Goal: Information Seeking & Learning: Learn about a topic

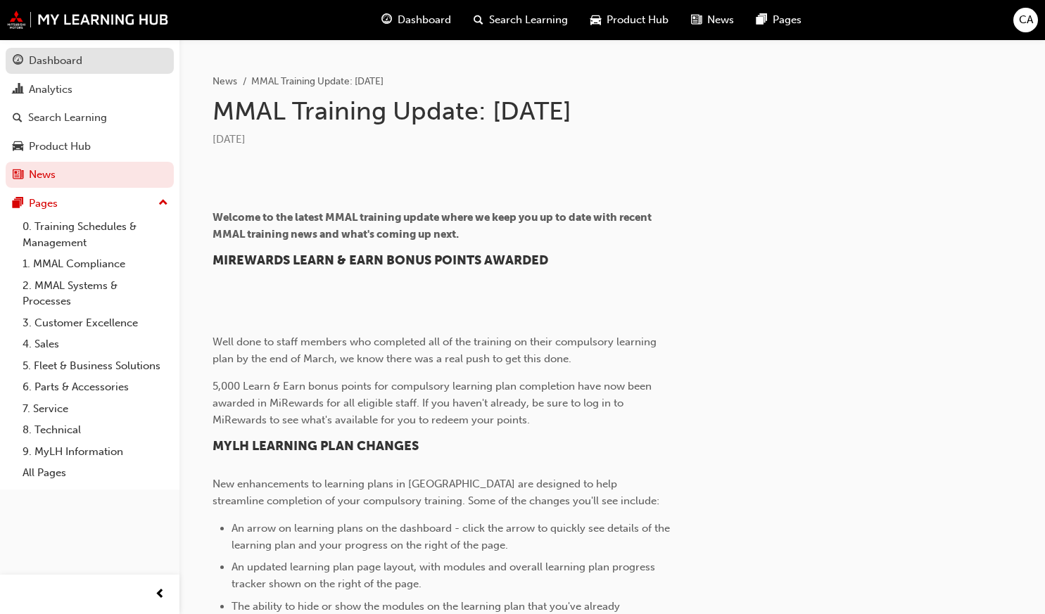
click at [56, 65] on div "Dashboard" at bounding box center [55, 61] width 53 height 16
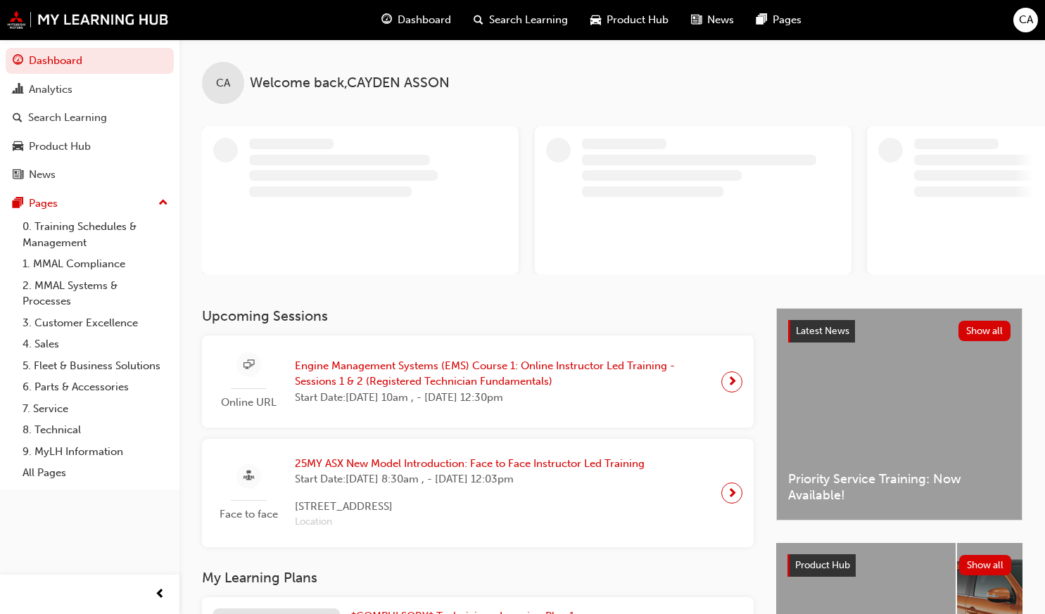
click at [412, 377] on span "Engine Management Systems (EMS) Course 1: Online Instructor Led Training - Sess…" at bounding box center [502, 374] width 415 height 32
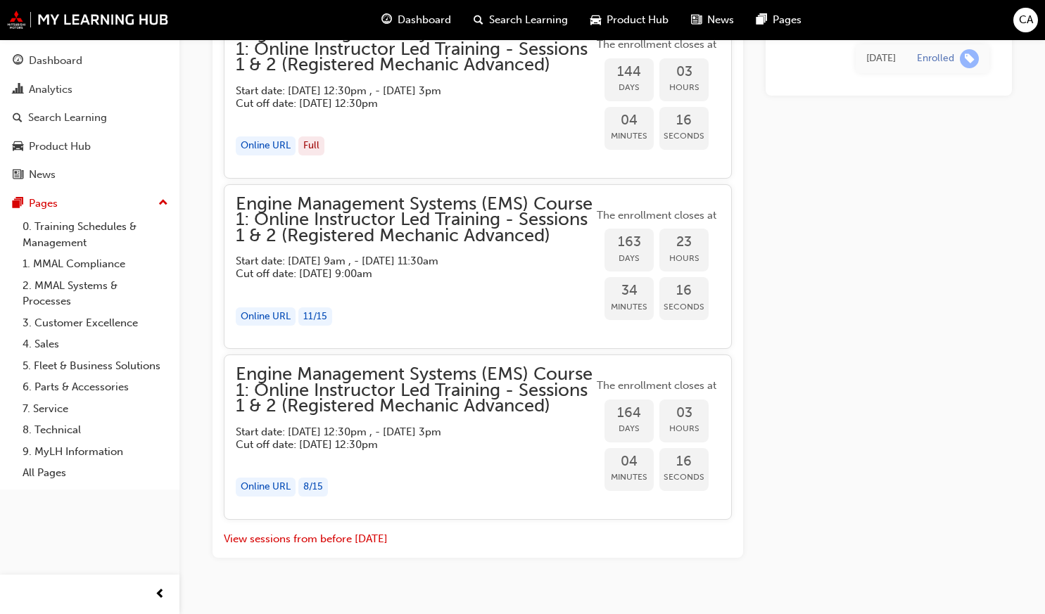
scroll to position [1609, 0]
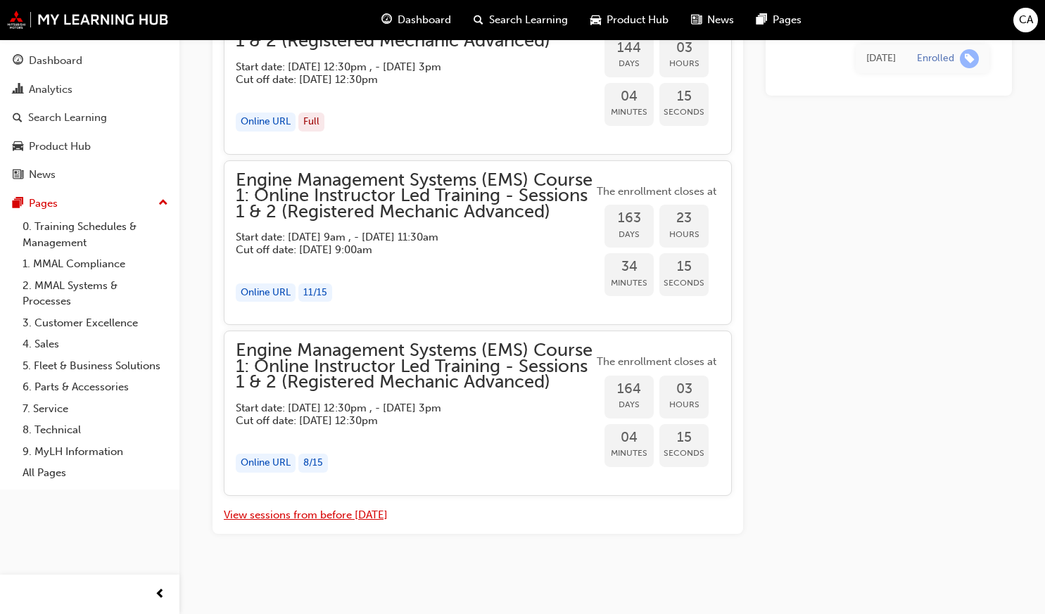
click at [309, 524] on button "View sessions from before [DATE]" at bounding box center [306, 515] width 164 height 16
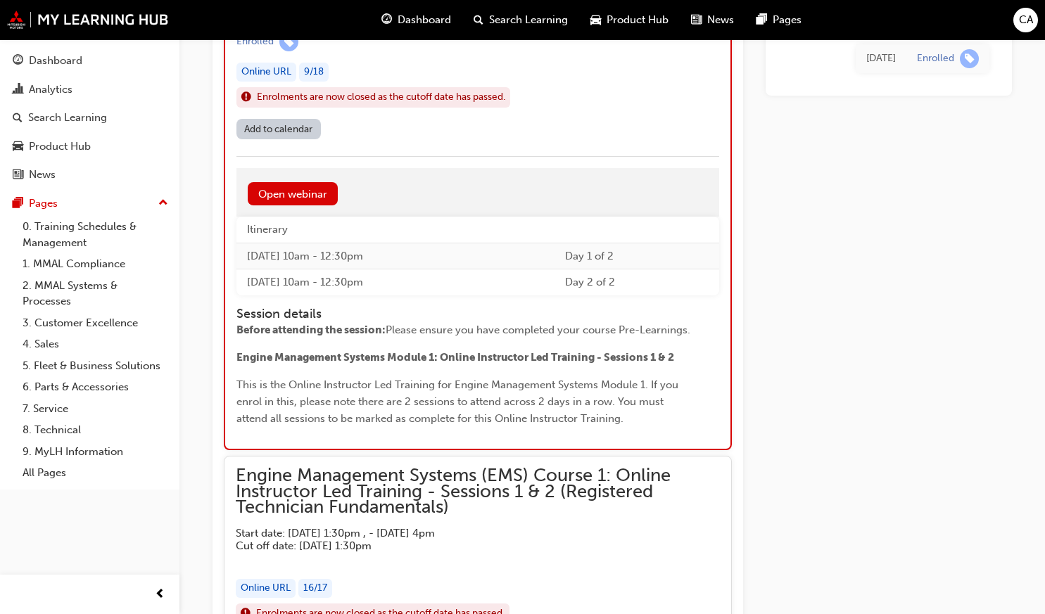
scroll to position [7310, 0]
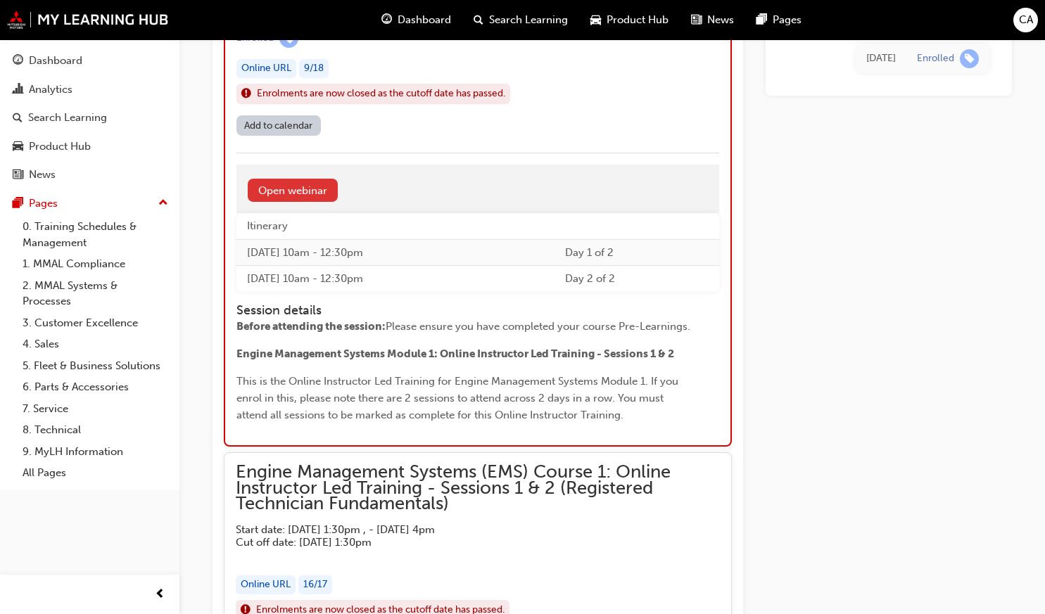
click at [288, 184] on link "Open webinar" at bounding box center [293, 190] width 90 height 23
